Goal: Use online tool/utility: Utilize a website feature to perform a specific function

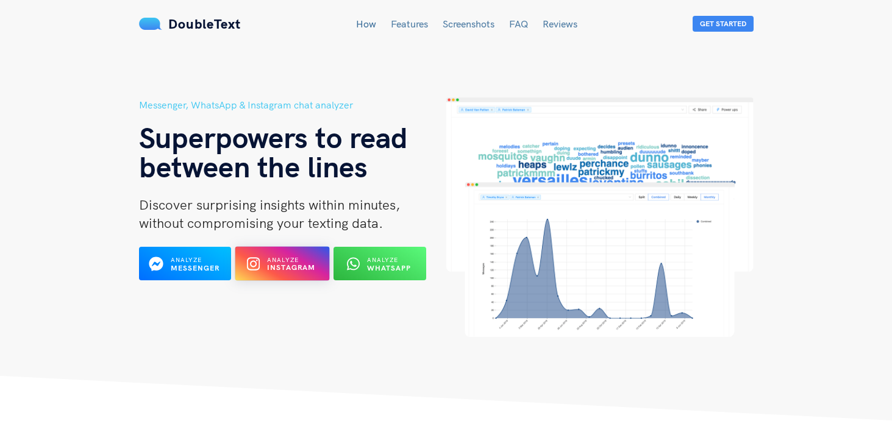
click at [271, 261] on span "Analyze" at bounding box center [283, 260] width 32 height 8
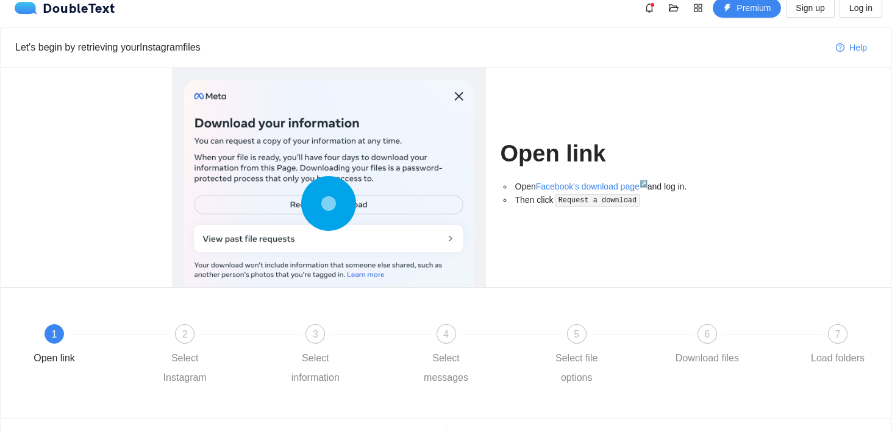
scroll to position [10, 0]
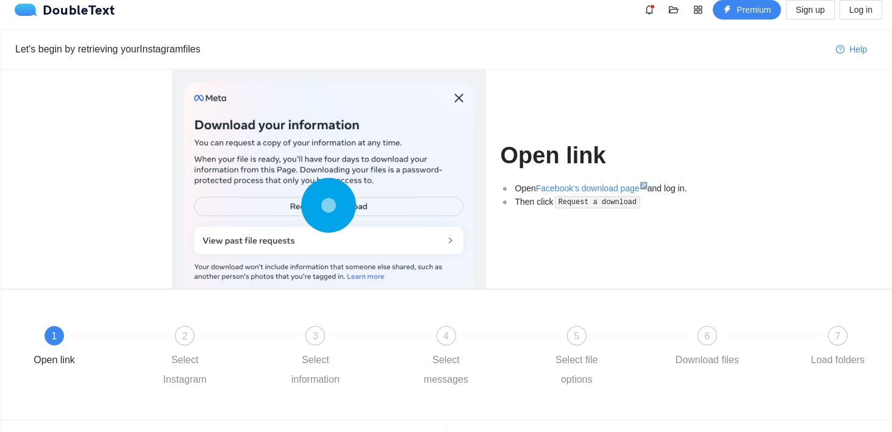
click at [608, 202] on code "Request a download" at bounding box center [597, 202] width 85 height 12
click at [433, 241] on div at bounding box center [329, 208] width 290 height 253
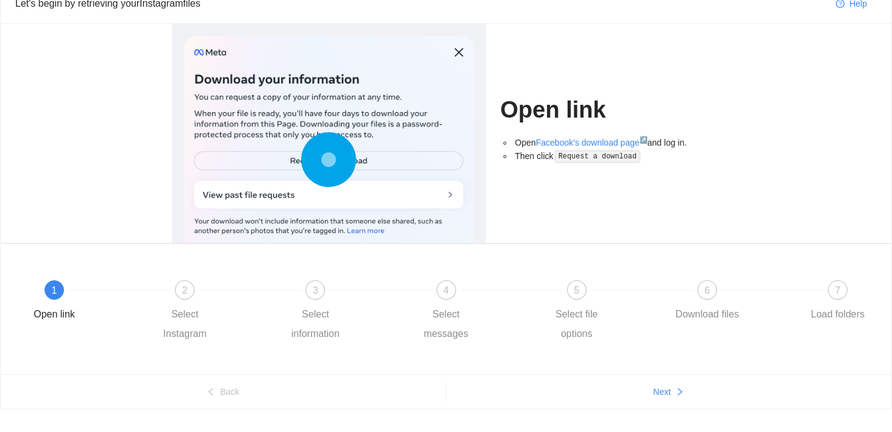
scroll to position [0, 0]
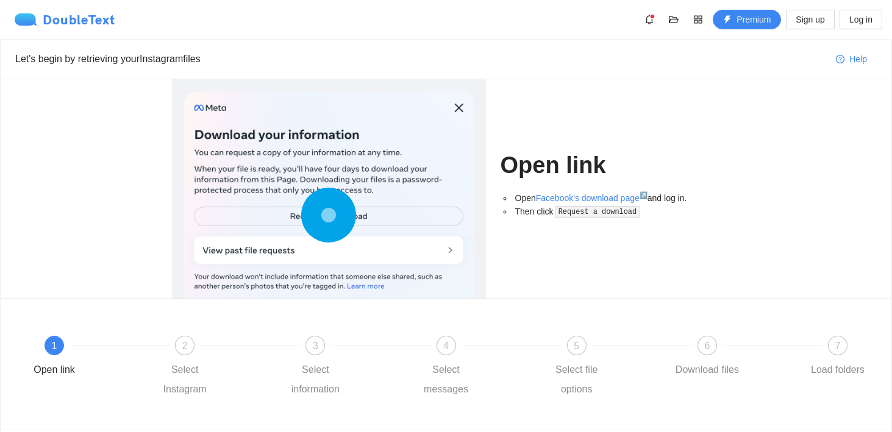
click at [36, 22] on img at bounding box center [29, 19] width 28 height 12
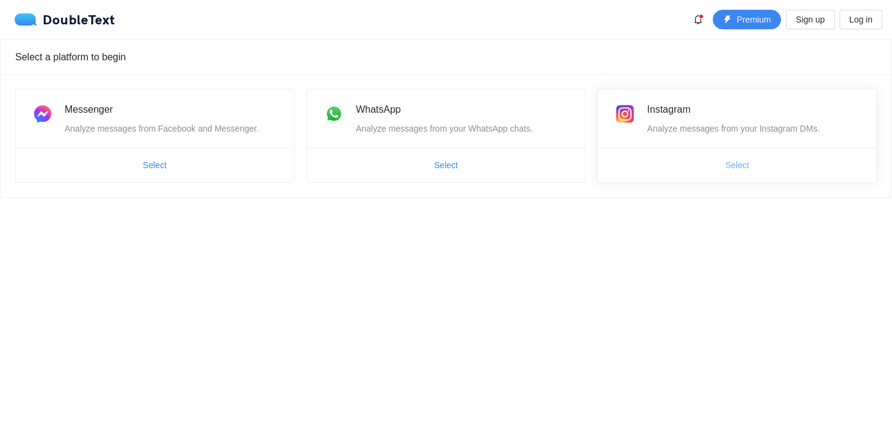
click at [733, 163] on span "Select" at bounding box center [737, 164] width 24 height 13
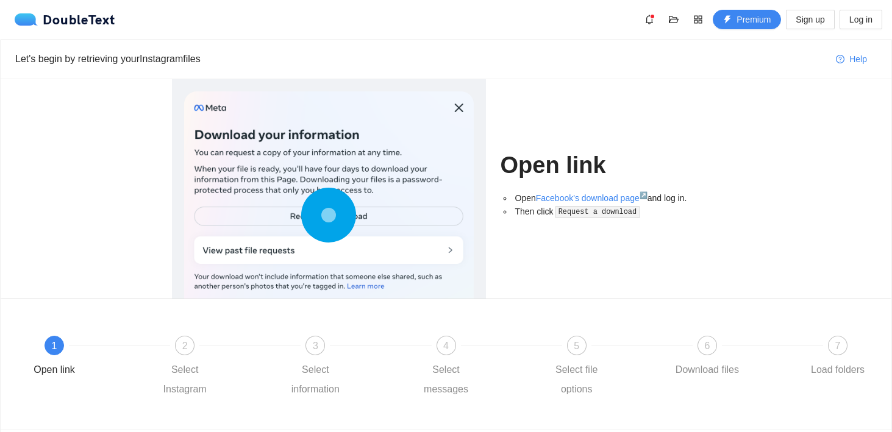
click at [457, 105] on div at bounding box center [329, 217] width 290 height 253
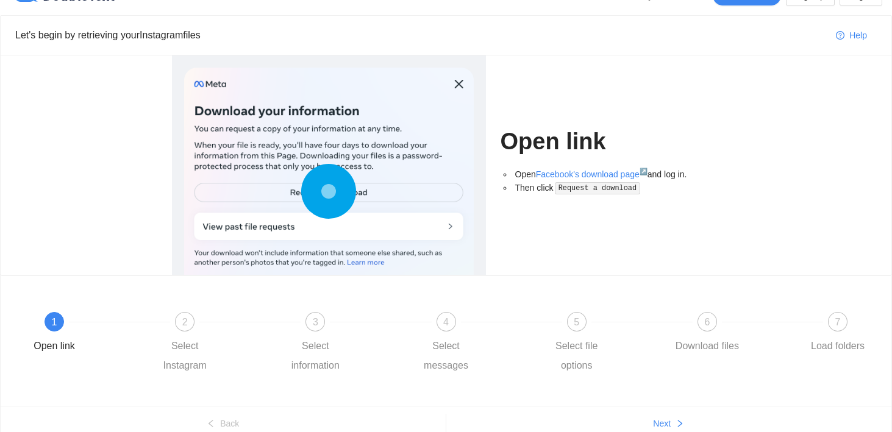
scroll to position [80, 0]
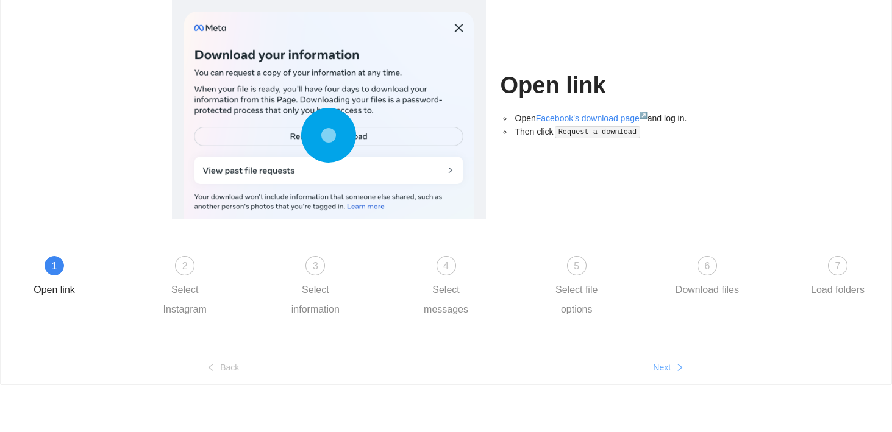
click at [672, 360] on button "Next" at bounding box center [669, 368] width 446 height 20
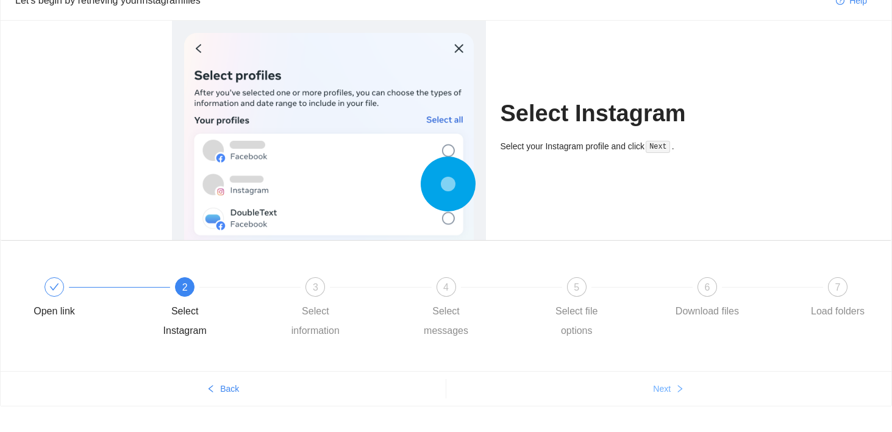
scroll to position [57, 0]
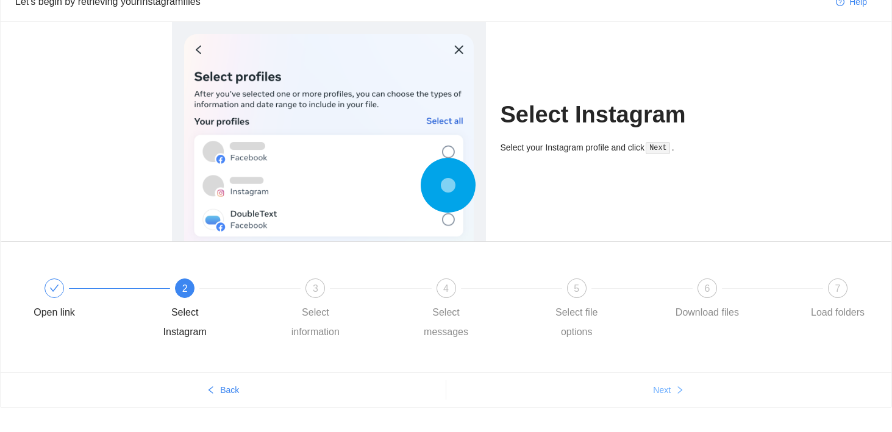
click at [664, 391] on span "Next" at bounding box center [662, 389] width 18 height 13
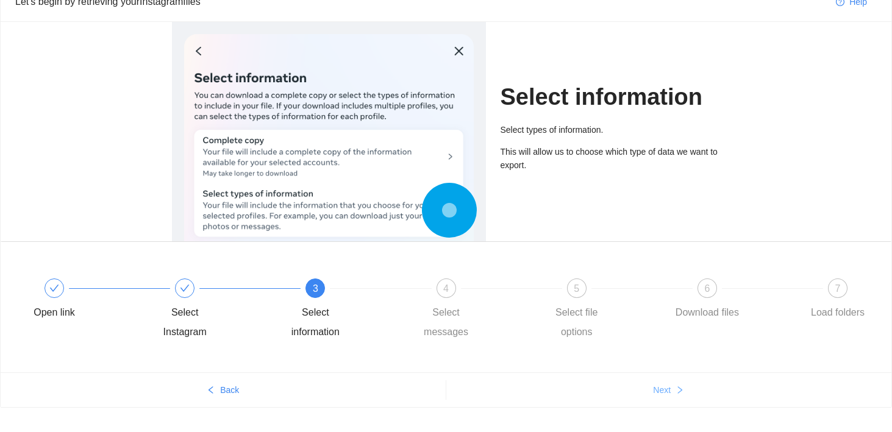
click at [664, 391] on span "Next" at bounding box center [662, 389] width 18 height 13
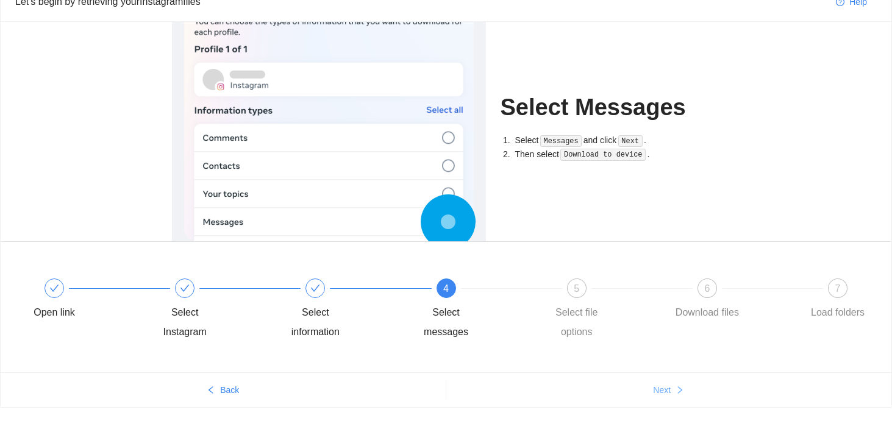
click at [664, 391] on span "Next" at bounding box center [662, 389] width 18 height 13
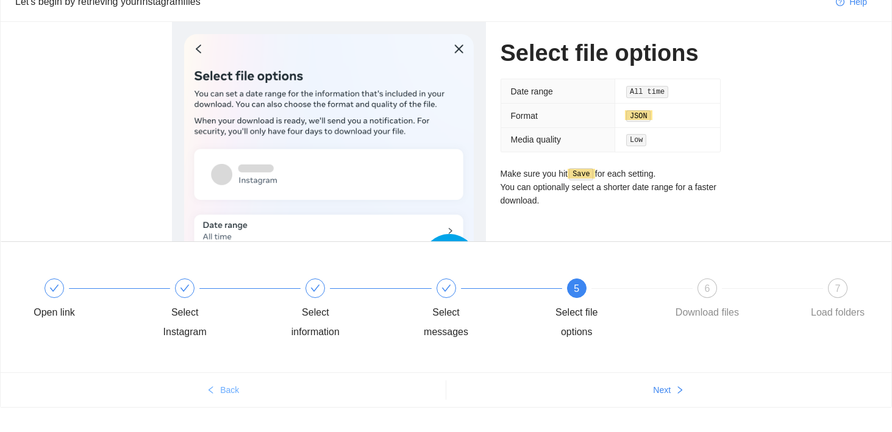
click at [230, 395] on span "Back" at bounding box center [229, 389] width 19 height 13
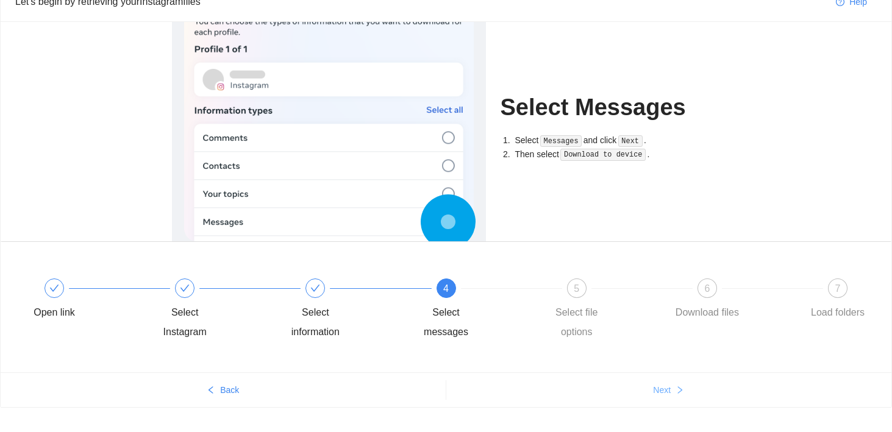
click at [628, 388] on button "Next" at bounding box center [669, 390] width 446 height 20
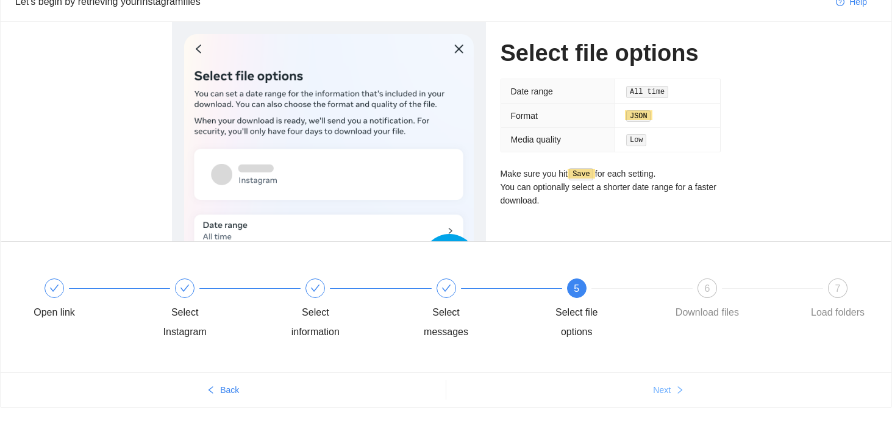
click at [663, 388] on span "Next" at bounding box center [662, 389] width 18 height 13
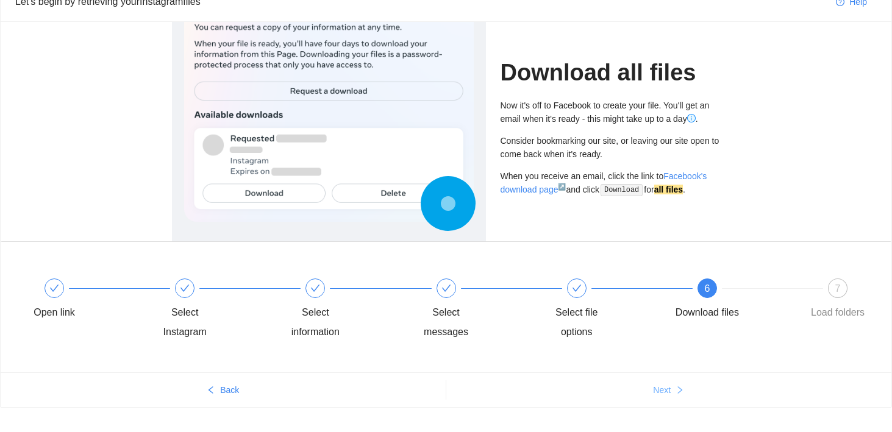
click at [658, 386] on span "Next" at bounding box center [662, 389] width 18 height 13
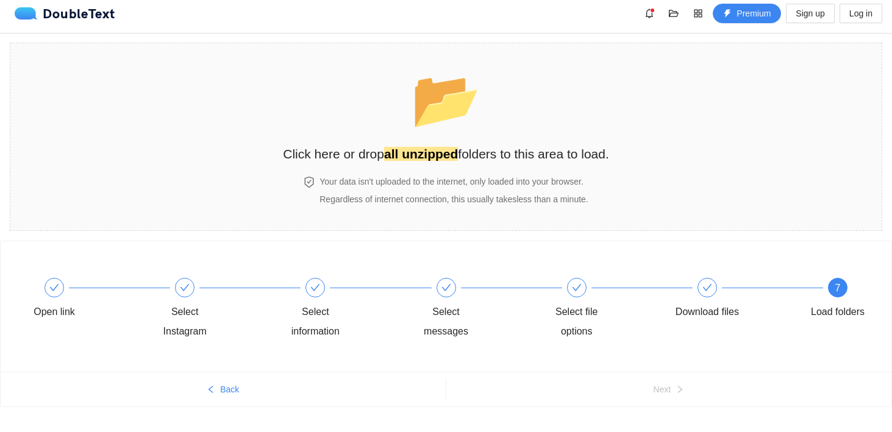
scroll to position [0, 0]
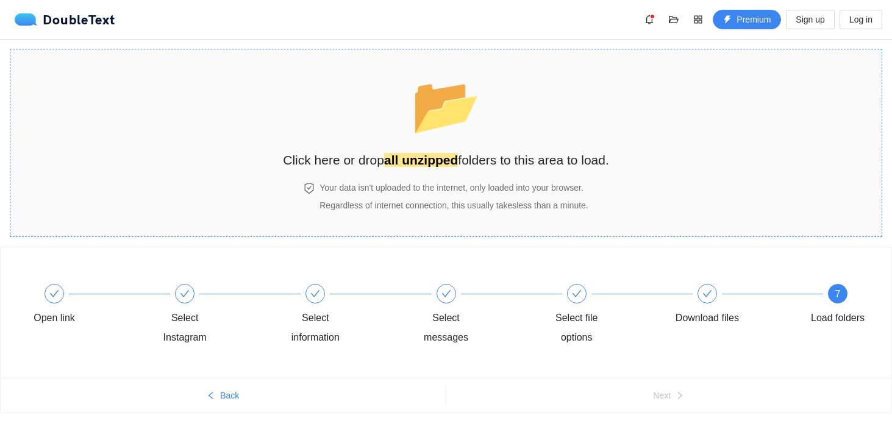
click at [407, 111] on div "📂 Click here or drop all unzipped folders to this area to load." at bounding box center [446, 116] width 326 height 108
click at [460, 169] on h2 "Click here or drop all unzipped folders to this area to load." at bounding box center [446, 160] width 326 height 20
click at [429, 111] on span "📂" at bounding box center [446, 105] width 70 height 62
click at [444, 168] on h2 "Click here or drop all unzipped folders to this area to load." at bounding box center [446, 160] width 326 height 20
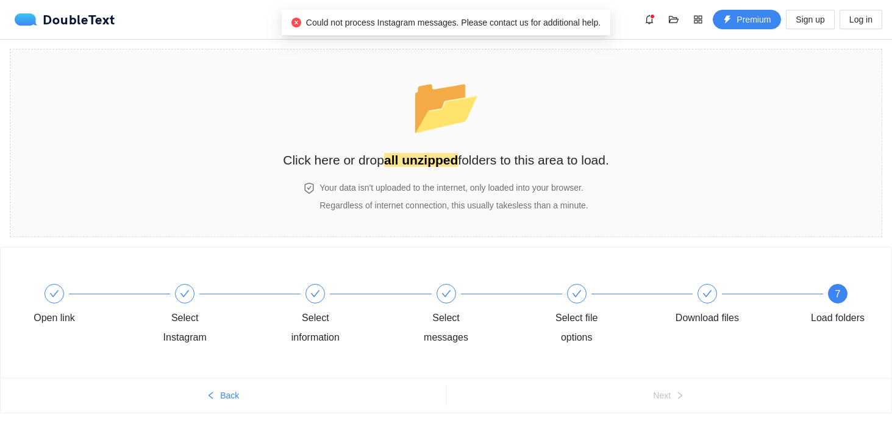
click at [503, 25] on span "Could not process Instagram messages. Please contact us for additional help." at bounding box center [453, 23] width 294 height 10
click at [426, 102] on span "📂" at bounding box center [446, 105] width 70 height 62
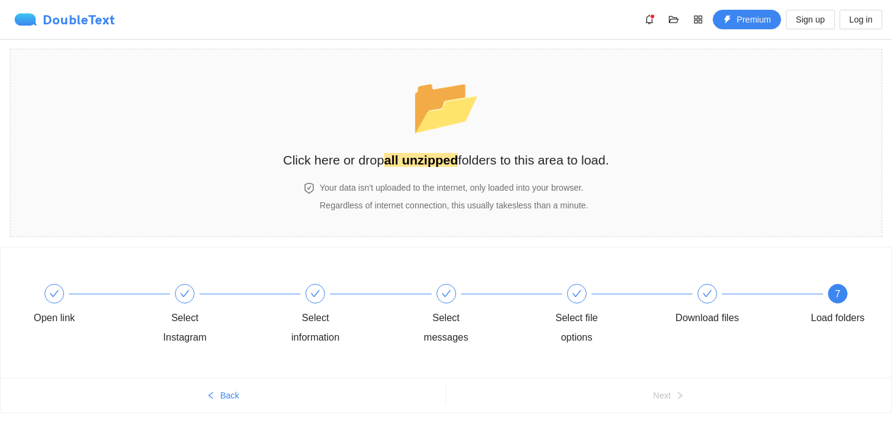
click at [69, 20] on div "DoubleText" at bounding box center [65, 19] width 101 height 12
